Goal: Check status: Check status

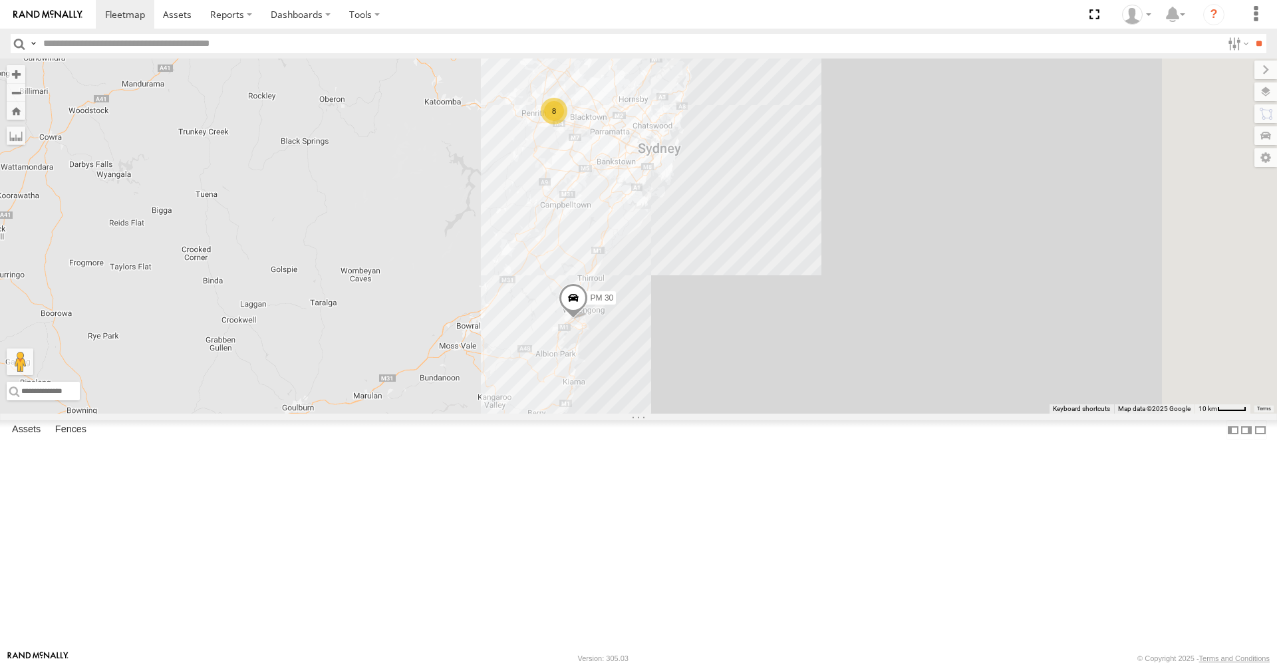
drag, startPoint x: 902, startPoint y: 211, endPoint x: 639, endPoint y: 316, distance: 283.2
click at [639, 316] on div "HR 51 PM 30 8" at bounding box center [638, 236] width 1277 height 355
click at [568, 124] on div "8" at bounding box center [554, 111] width 27 height 27
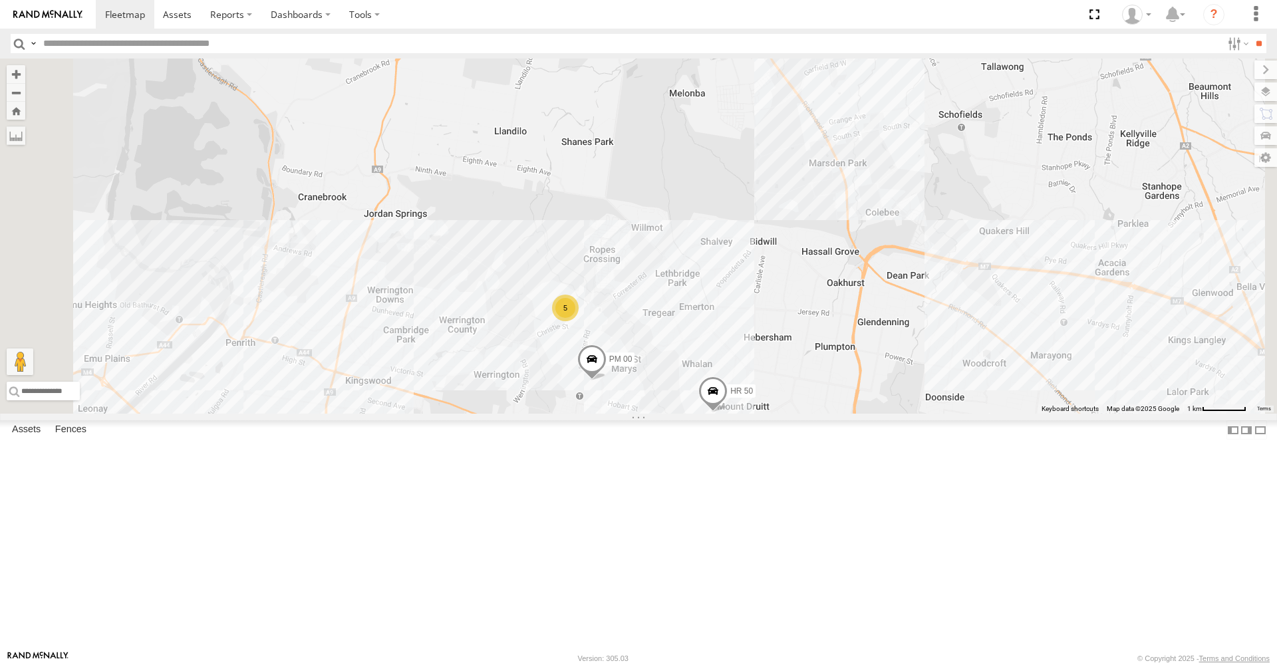
click at [727, 412] on span at bounding box center [712, 394] width 29 height 36
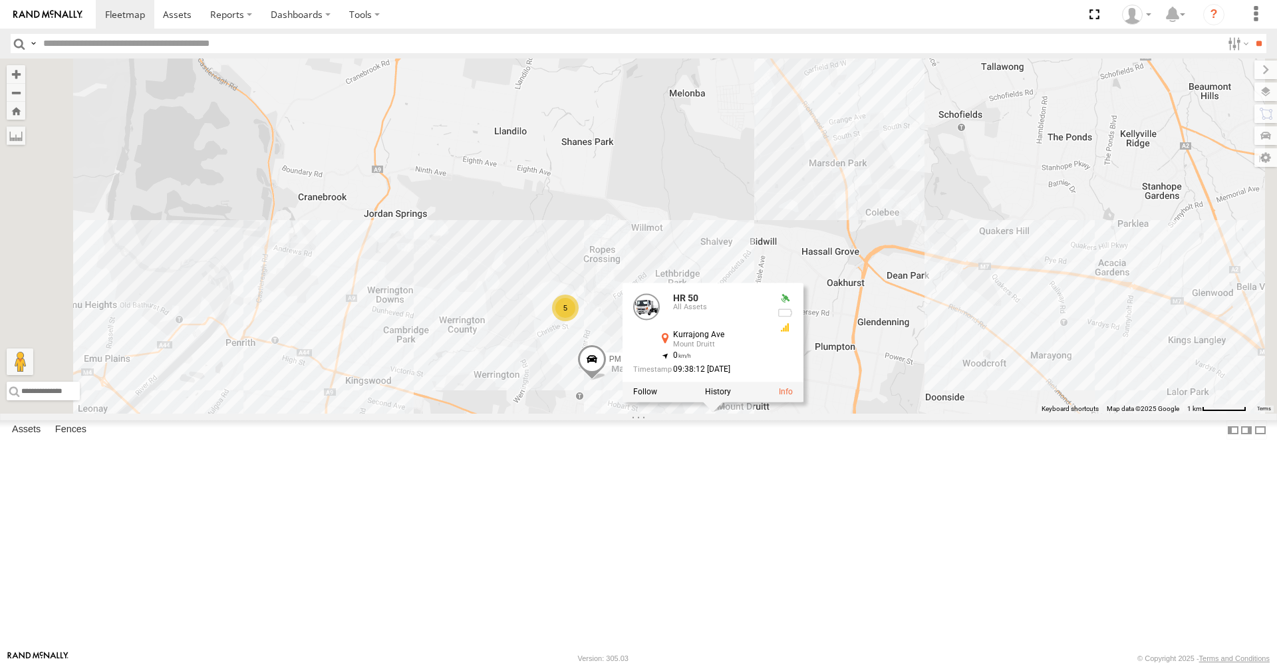
click at [629, 350] on div "HR 51 PM 30 5 PM 00 FMB08S HR 50 HR 50 All Assets [GEOGRAPHIC_DATA] -33.76556 ,…" at bounding box center [638, 236] width 1277 height 355
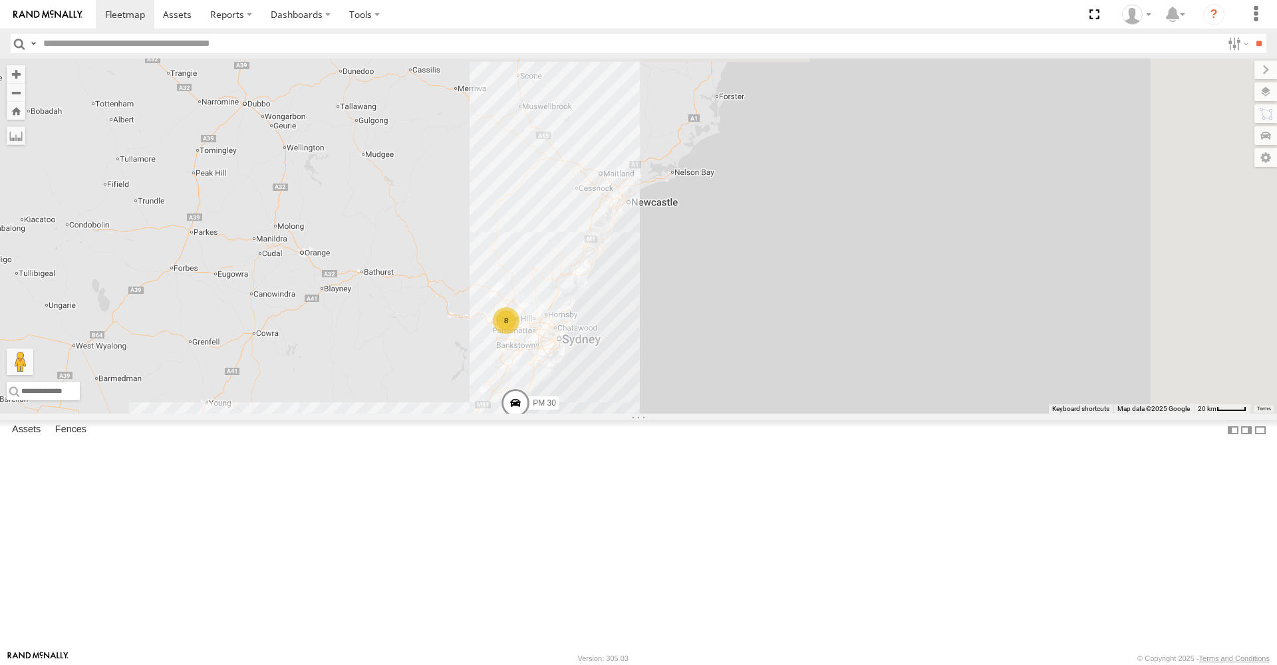
drag, startPoint x: 957, startPoint y: 172, endPoint x: 677, endPoint y: 441, distance: 387.9
click at [519, 334] on div "8" at bounding box center [506, 320] width 27 height 27
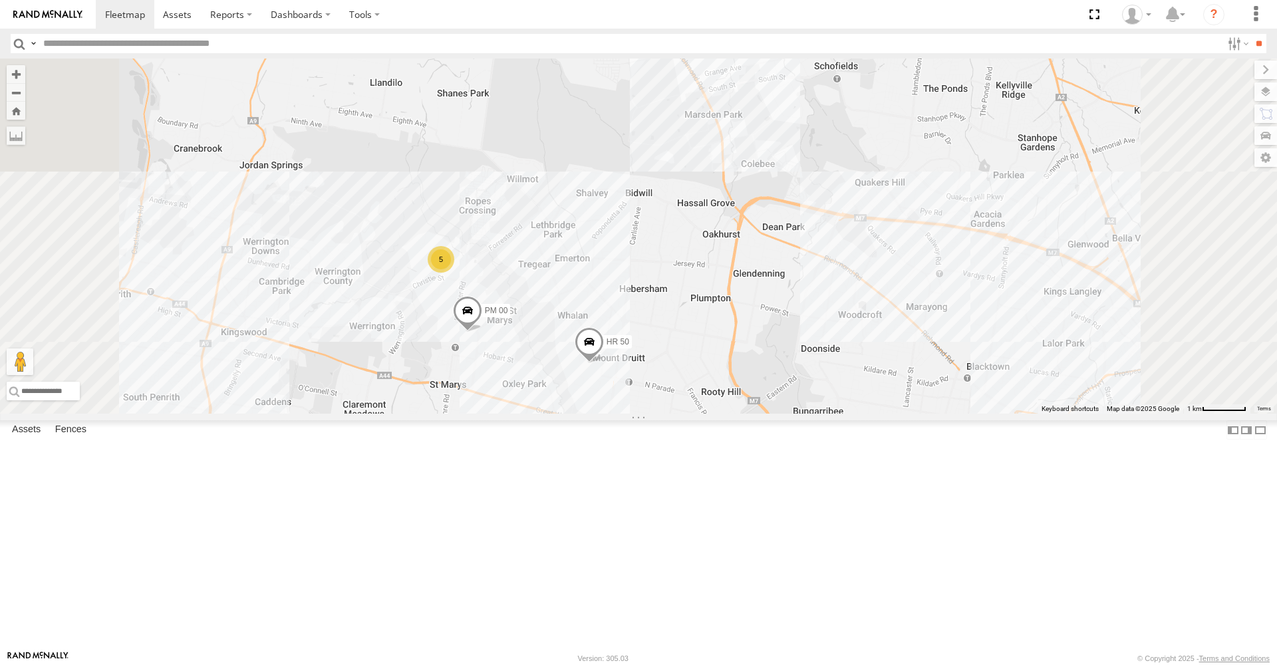
click at [482, 332] on span at bounding box center [467, 314] width 29 height 36
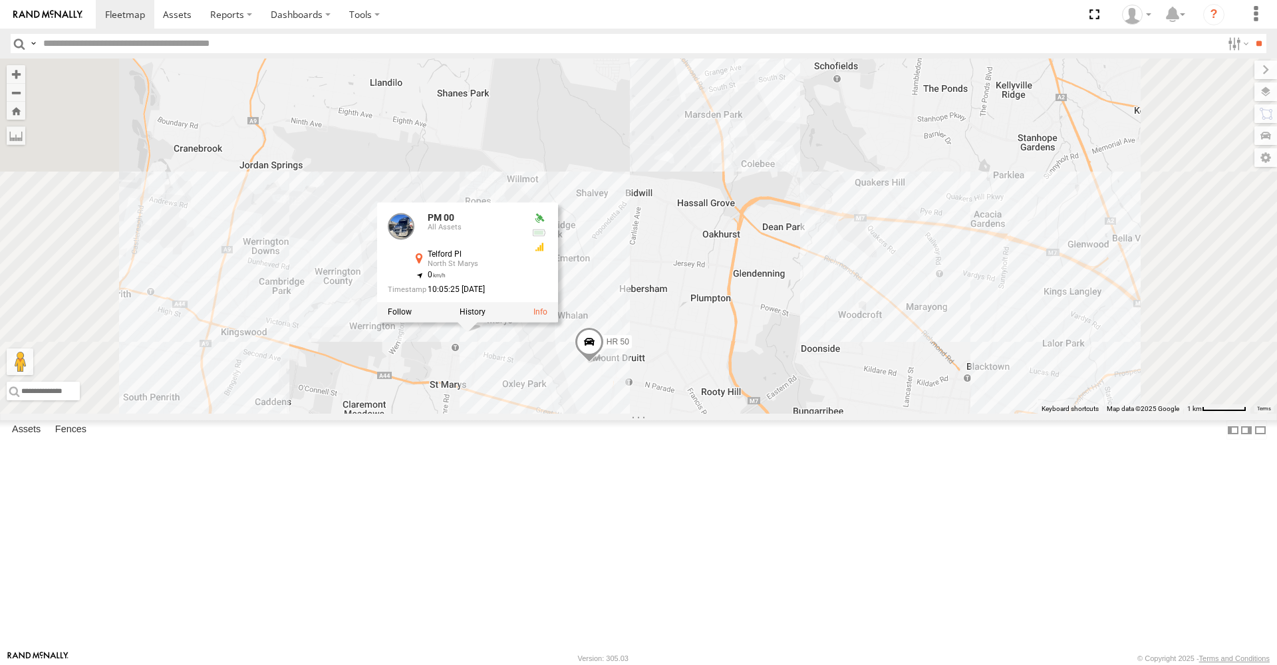
click at [850, 414] on div "HR 51 PM 30 FMB08S PM 00 HR 50 5 PM 00 All Assets [GEOGRAPHIC_DATA] [GEOGRAPHIC…" at bounding box center [638, 236] width 1277 height 355
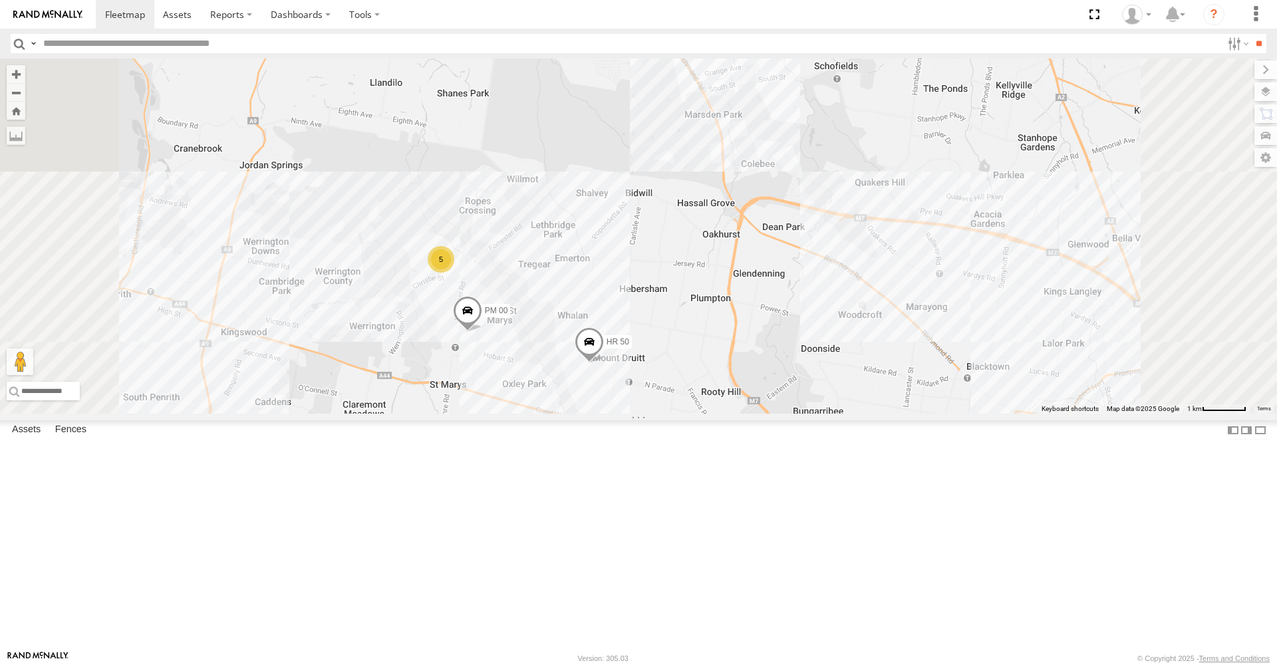
click at [604, 363] on span at bounding box center [588, 345] width 29 height 36
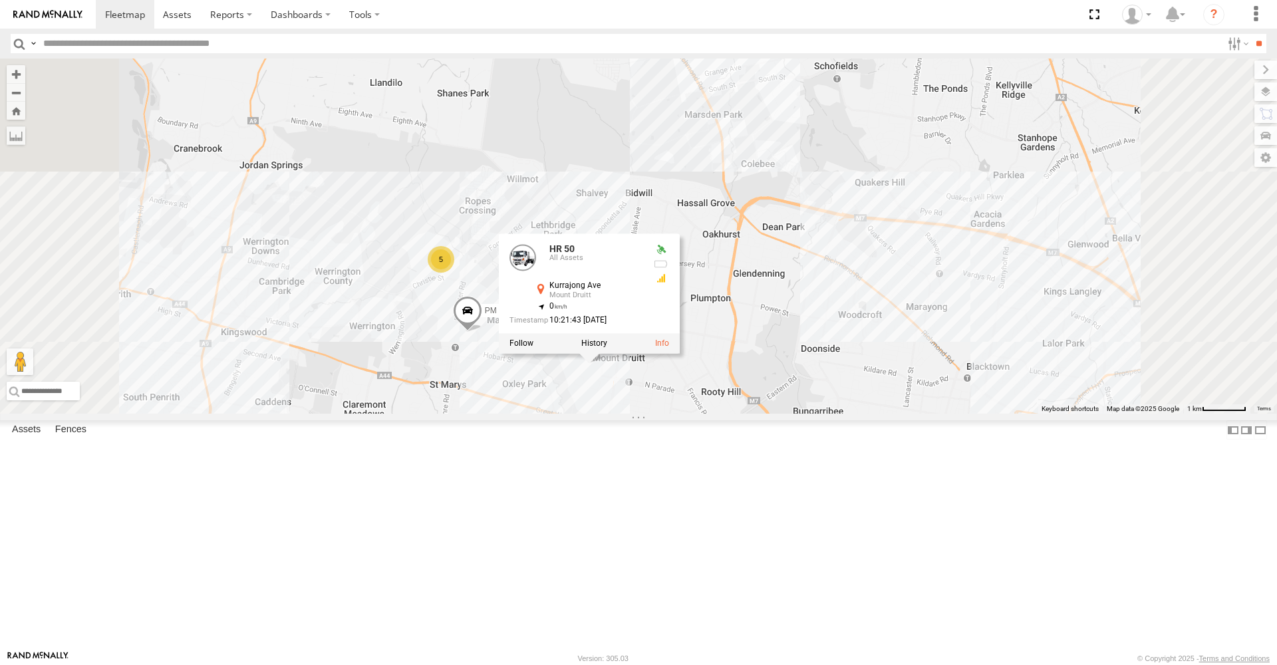
click at [696, 414] on div "HR 51 PM 30 FMB08S PM 00 HR 50 5 HR 50 All Assets [GEOGRAPHIC_DATA] -33.76544 ,…" at bounding box center [638, 236] width 1277 height 355
